Goal: Task Accomplishment & Management: Use online tool/utility

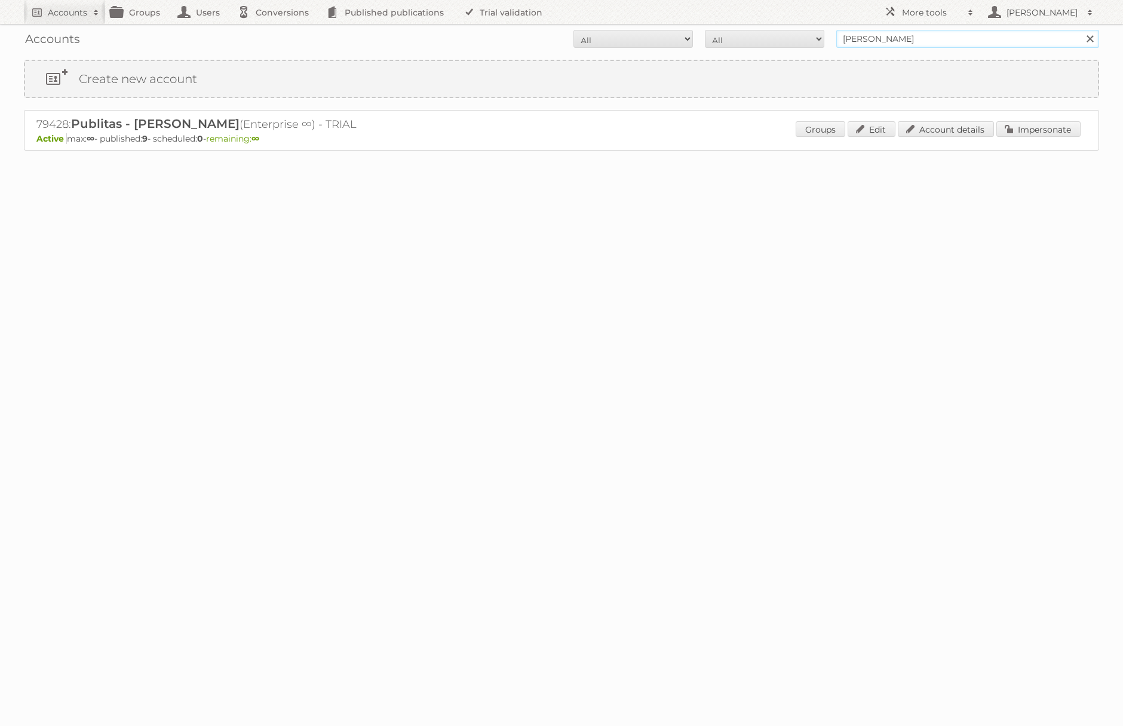
click at [933, 36] on input "[PERSON_NAME]" at bounding box center [967, 39] width 263 height 18
paste input "91269 - Group MediaMarktSaturn"
type input "91269 - Group MediaMarktSaturn"
click at [1081, 30] on input "Search" at bounding box center [1090, 39] width 18 height 18
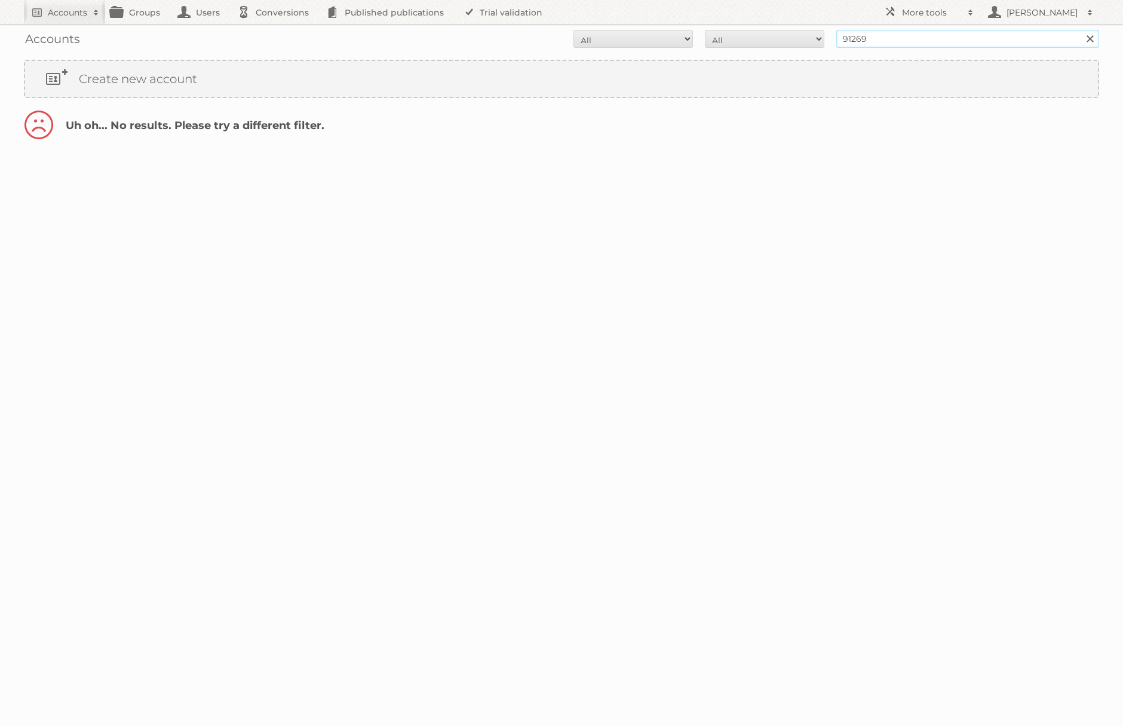
drag, startPoint x: 871, startPoint y: 38, endPoint x: 1001, endPoint y: 38, distance: 130.2
click at [1001, 38] on input "91269" at bounding box center [967, 39] width 263 height 18
type input "91269"
click at [1081, 30] on input "Search" at bounding box center [1090, 39] width 18 height 18
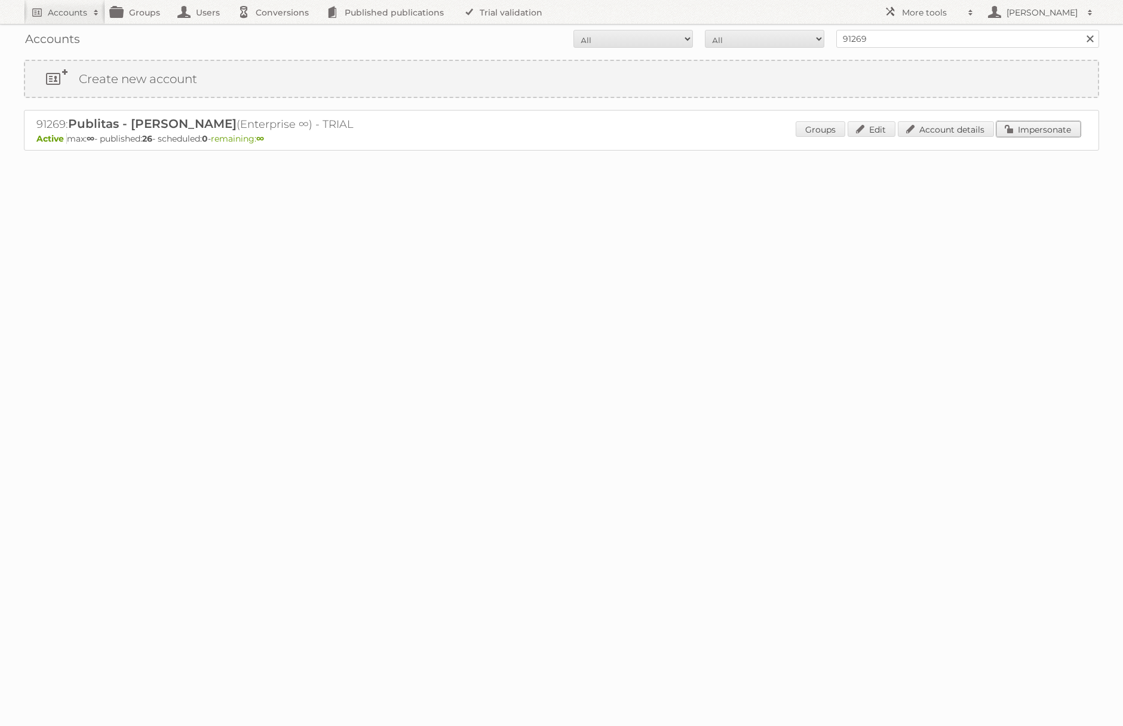
click at [1022, 133] on link "Impersonate" at bounding box center [1039, 129] width 84 height 16
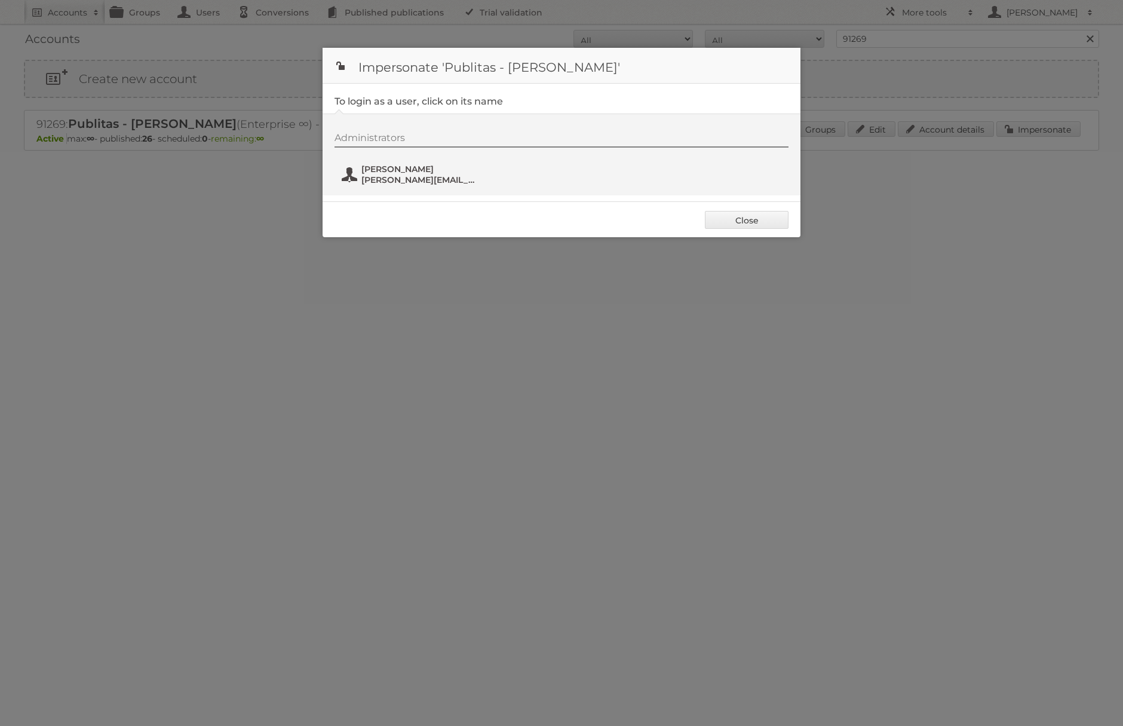
click at [391, 180] on span "[PERSON_NAME][EMAIL_ADDRESS][DOMAIN_NAME]" at bounding box center [419, 179] width 116 height 11
